Goal: Task Accomplishment & Management: Use online tool/utility

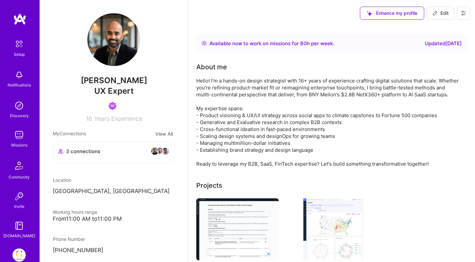
click at [19, 140] on img at bounding box center [19, 134] width 13 height 13
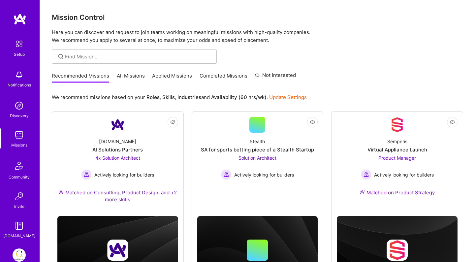
click at [164, 78] on link "Applied Missions" at bounding box center [172, 77] width 40 height 11
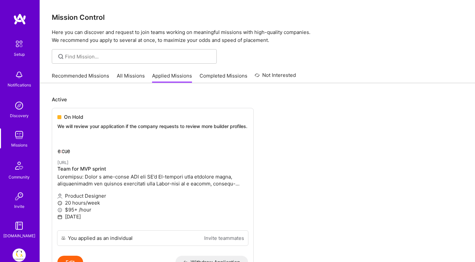
click at [127, 76] on link "All Missions" at bounding box center [131, 77] width 28 height 11
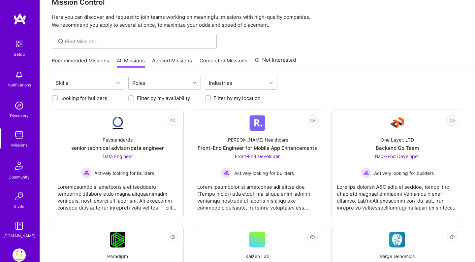
scroll to position [17, 0]
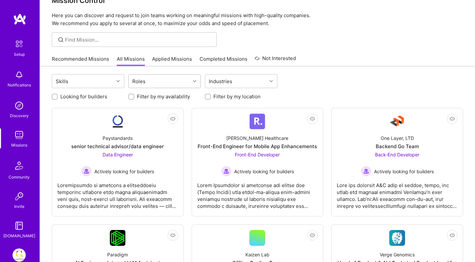
click at [179, 78] on div "Roles" at bounding box center [160, 81] width 62 height 13
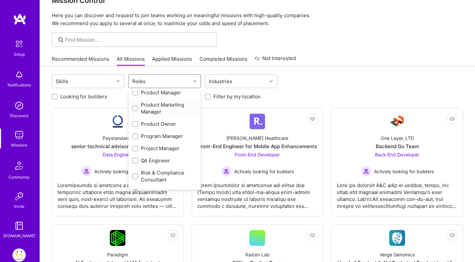
scroll to position [389, 0]
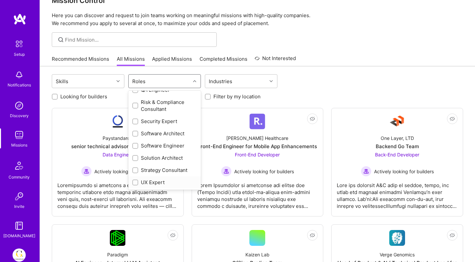
click at [134, 181] on input "checkbox" at bounding box center [136, 183] width 5 height 5
checkbox input "true"
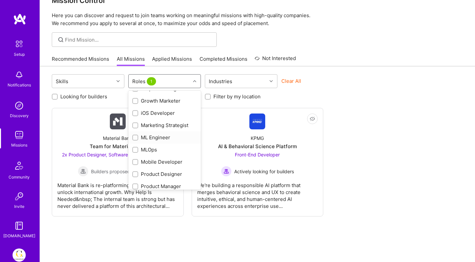
scroll to position [240, 0]
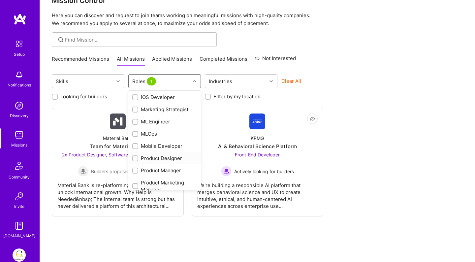
click at [136, 157] on input "checkbox" at bounding box center [136, 159] width 5 height 5
checkbox input "true"
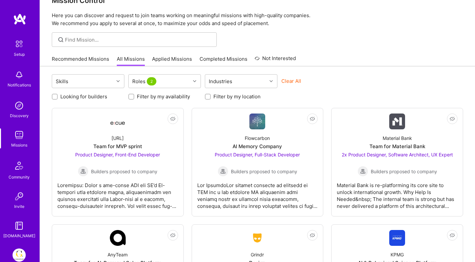
click at [363, 78] on div "Skills Roles 2 Industries Clear All" at bounding box center [258, 82] width 412 height 16
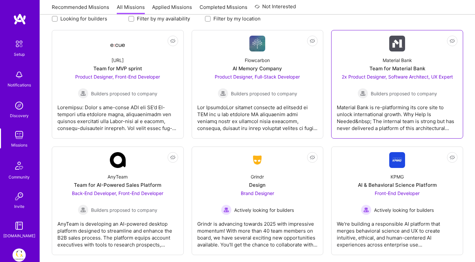
scroll to position [0, 0]
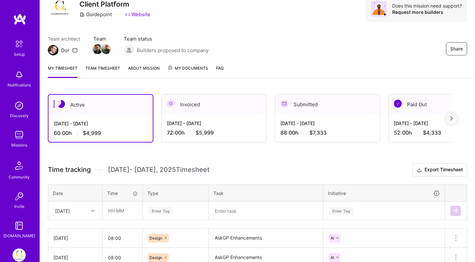
scroll to position [41, 0]
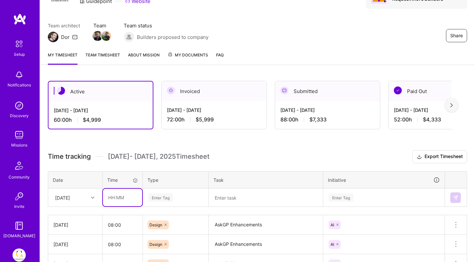
click at [116, 199] on input "text" at bounding box center [122, 198] width 39 height 18
type input "08:00"
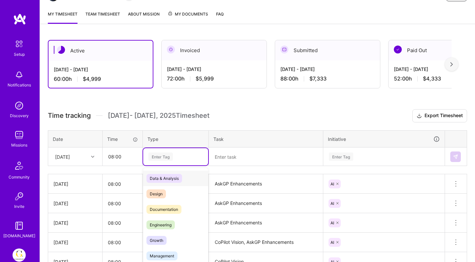
click at [158, 165] on div "option Data & Analysis focused, 0 of 2. 17 results available. Use Up and Down t…" at bounding box center [175, 156] width 65 height 17
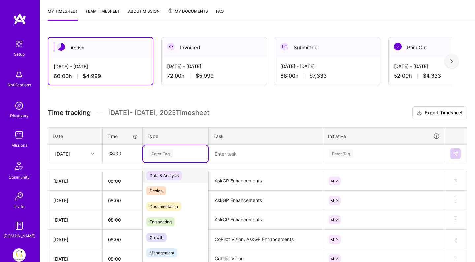
scroll to position [89, 0]
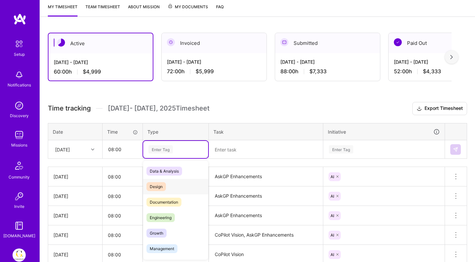
click at [163, 189] on span "Design" at bounding box center [156, 186] width 19 height 9
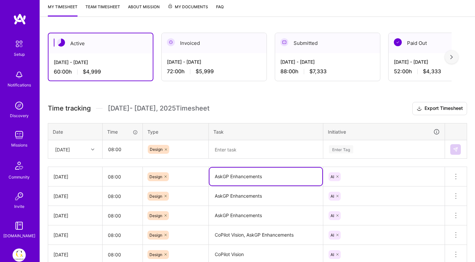
click at [271, 177] on textarea "AskGP Enhancements" at bounding box center [266, 177] width 113 height 18
drag, startPoint x: 271, startPoint y: 177, endPoint x: 209, endPoint y: 176, distance: 61.4
click at [209, 176] on td "AskGP Enhancements" at bounding box center [266, 176] width 115 height 19
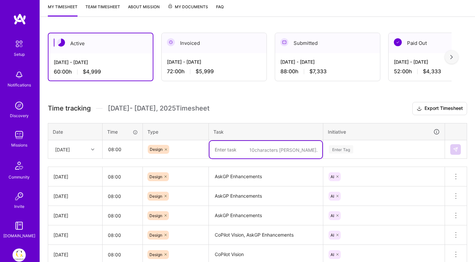
click at [229, 147] on textarea at bounding box center [266, 150] width 113 height 18
paste textarea "AskGP Enhancements"
type textarea "AskGP Enhancements"
click at [340, 154] on div "Enter Tag" at bounding box center [384, 149] width 121 height 17
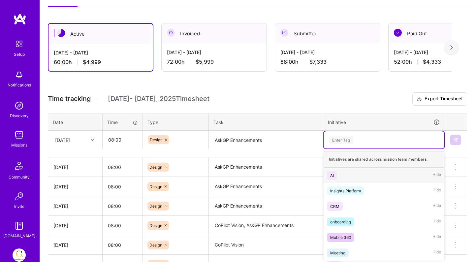
scroll to position [99, 0]
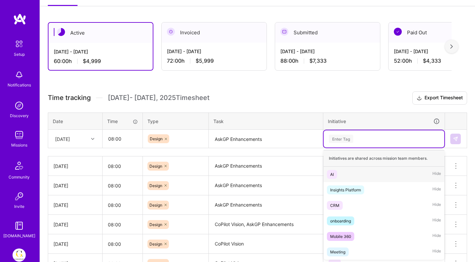
click at [333, 172] on div "AI" at bounding box center [333, 174] width 4 height 7
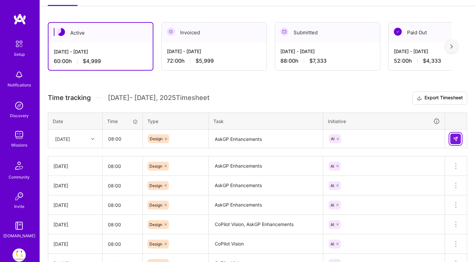
click at [459, 137] on button at bounding box center [456, 139] width 11 height 11
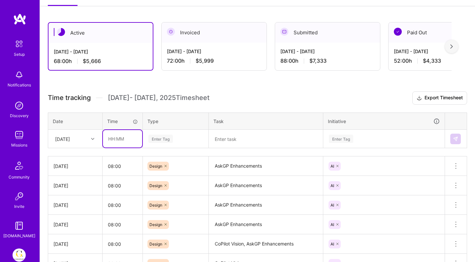
click at [115, 141] on input "text" at bounding box center [122, 139] width 39 height 18
type input "24:00"
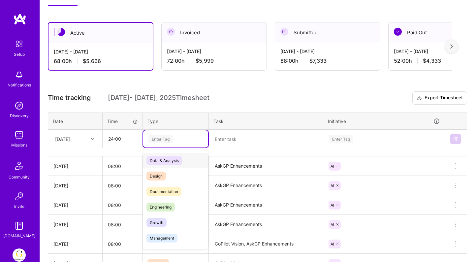
click at [168, 136] on div "Enter Tag" at bounding box center [161, 139] width 24 height 10
click at [162, 161] on span "Data & Analysis" at bounding box center [165, 160] width 36 height 9
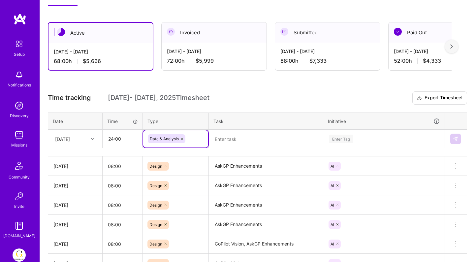
click at [225, 140] on textarea at bounding box center [266, 139] width 113 height 18
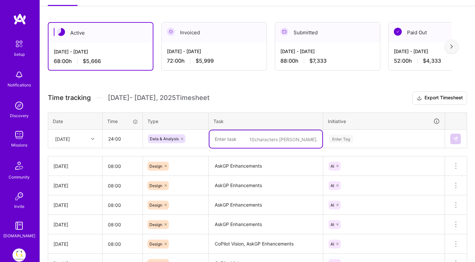
click at [70, 138] on div "Tue, Aug 12" at bounding box center [62, 138] width 15 height 7
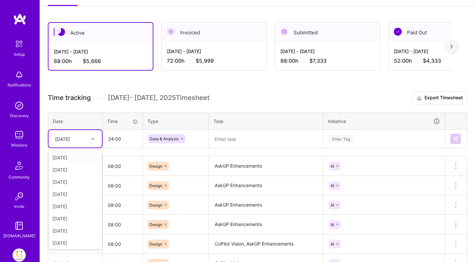
click at [89, 136] on div at bounding box center [93, 139] width 10 height 9
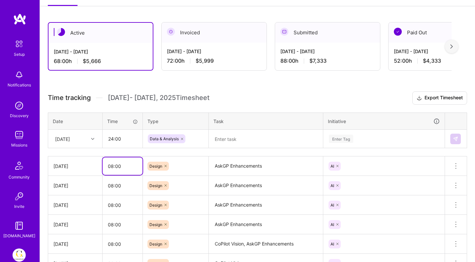
click at [113, 163] on input "08:00" at bounding box center [123, 167] width 40 height 18
click at [114, 140] on input "24:00" at bounding box center [122, 139] width 39 height 18
click at [112, 168] on input "08:00" at bounding box center [123, 167] width 40 height 18
type input "16:00"
click at [113, 185] on input "08:00" at bounding box center [123, 186] width 40 height 18
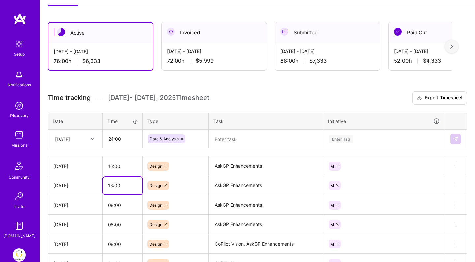
type input "16:00"
click at [114, 205] on input "08:00" at bounding box center [123, 205] width 40 height 18
click at [236, 86] on div "Active Aug 1 - Aug 15, 2025 84:00 h $6,999 Invoiced Jul 16 - Jul 31, 2025 72:00…" at bounding box center [258, 198] width 436 height 368
click at [113, 206] on input "16:00" at bounding box center [123, 205] width 40 height 18
type input "08:00"
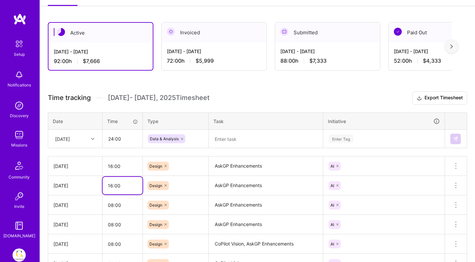
click at [111, 186] on input "16:00" at bounding box center [123, 186] width 40 height 18
type input "08:00"
click at [110, 165] on input "16:00" at bounding box center [123, 167] width 40 height 18
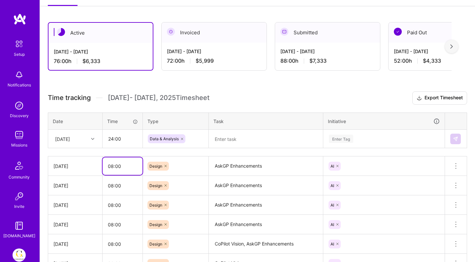
type input "08:00"
click at [266, 99] on h3 "Time tracking Aug 1 - Aug 15 , 2025 Timesheet Export Timesheet" at bounding box center [258, 97] width 420 height 13
click at [123, 140] on input "24:00" at bounding box center [122, 139] width 39 height 18
type input "2"
click at [252, 89] on div "Active Aug 1 - Aug 15, 2025 68:00 h $5,666 Invoiced Jul 16 - Jul 31, 2025 72:00…" at bounding box center [258, 198] width 436 height 368
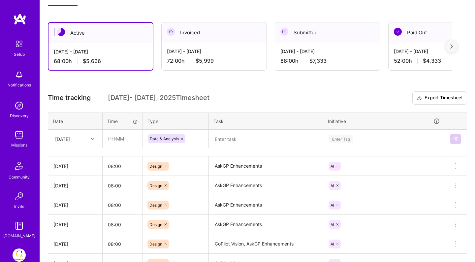
click at [182, 137] on icon at bounding box center [182, 139] width 4 height 4
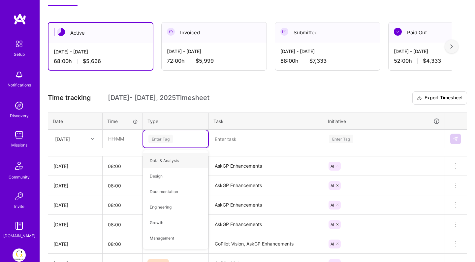
click at [251, 80] on div "Active Aug 1 - Aug 15, 2025 68:00 h $5,666 Invoiced Jul 16 - Jul 31, 2025 72:00…" at bounding box center [258, 198] width 436 height 368
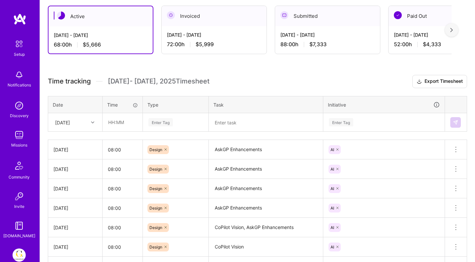
scroll to position [0, 0]
